Goal: Task Accomplishment & Management: Use online tool/utility

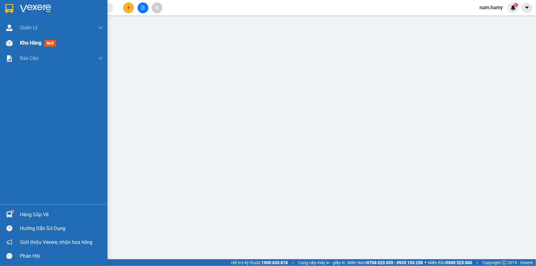
click at [9, 44] on img at bounding box center [9, 43] width 6 height 6
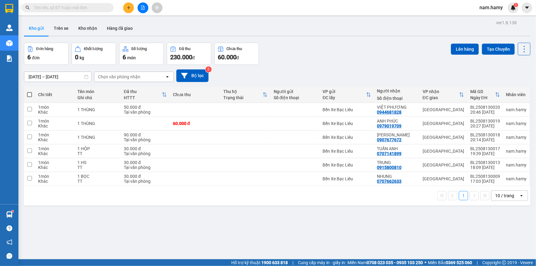
click at [28, 94] on span at bounding box center [29, 94] width 5 height 5
click at [29, 91] on input "checkbox" at bounding box center [29, 91] width 0 height 0
checkbox input "true"
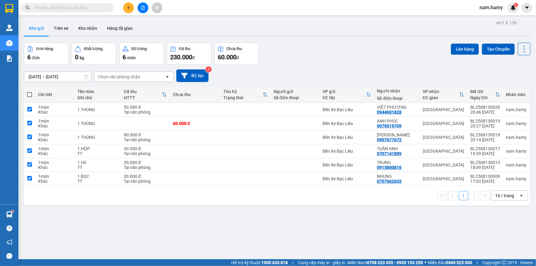
checkbox input "true"
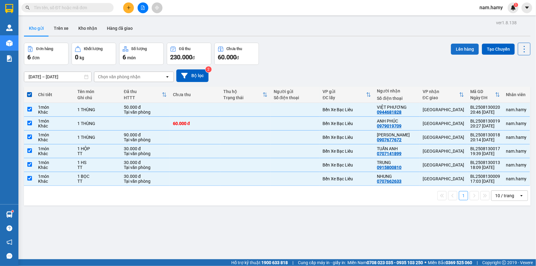
click at [468, 51] on button "Lên hàng" at bounding box center [465, 49] width 28 height 11
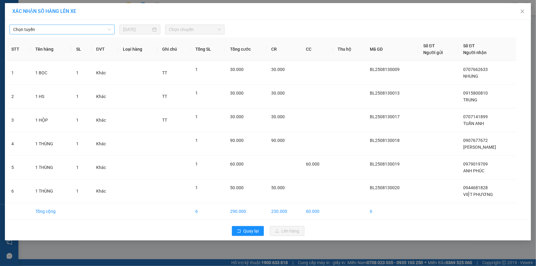
click at [89, 27] on span "Chọn tuyến" at bounding box center [62, 29] width 98 height 9
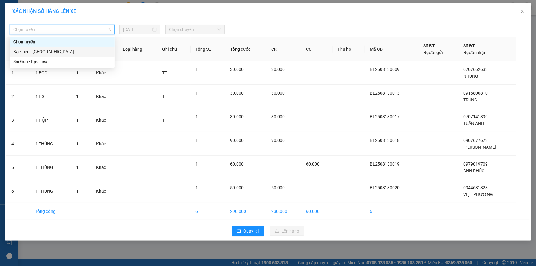
click at [84, 51] on div "Bạc Liêu - [GEOGRAPHIC_DATA]" at bounding box center [62, 51] width 98 height 7
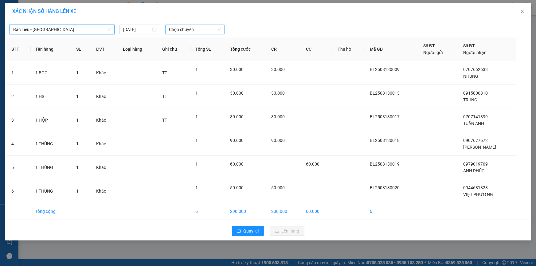
click at [204, 34] on span "Chọn chuyến" at bounding box center [195, 29] width 52 height 9
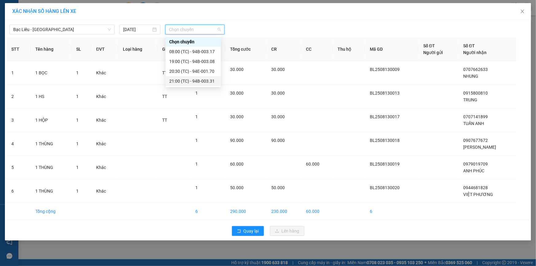
click at [206, 83] on div "21:00 (TC) - 94B-003.31" at bounding box center [193, 81] width 48 height 7
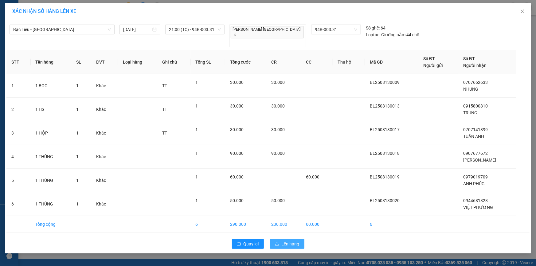
click at [284, 240] on span "Lên hàng" at bounding box center [291, 243] width 18 height 7
